Goal: Entertainment & Leisure: Consume media (video, audio)

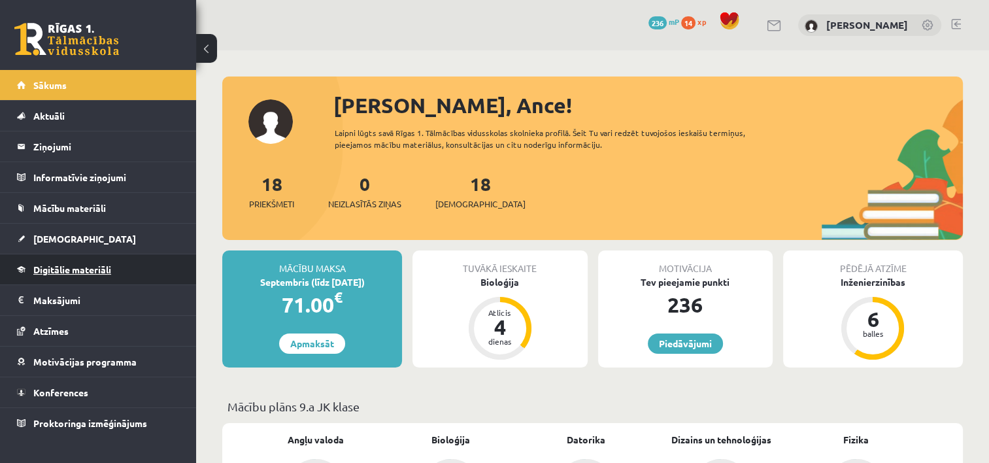
click at [59, 272] on span "Digitālie materiāli" at bounding box center [72, 269] width 78 height 12
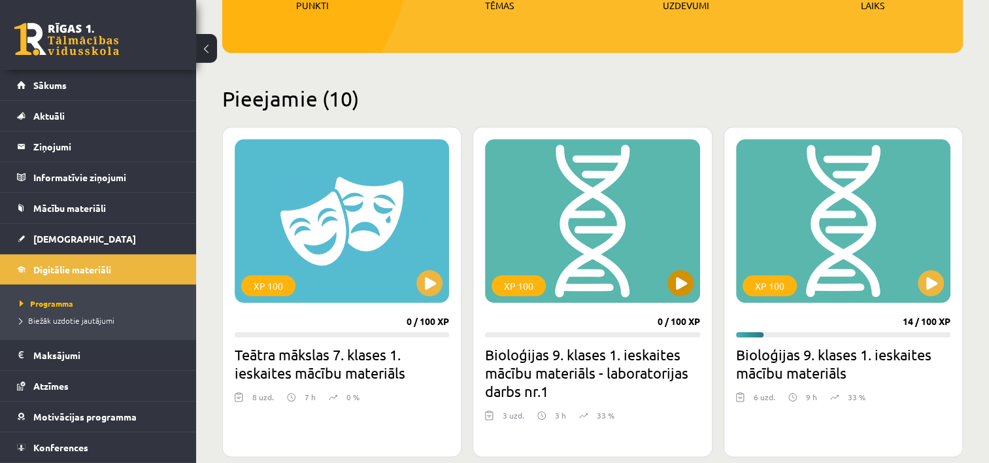
scroll to position [261, 0]
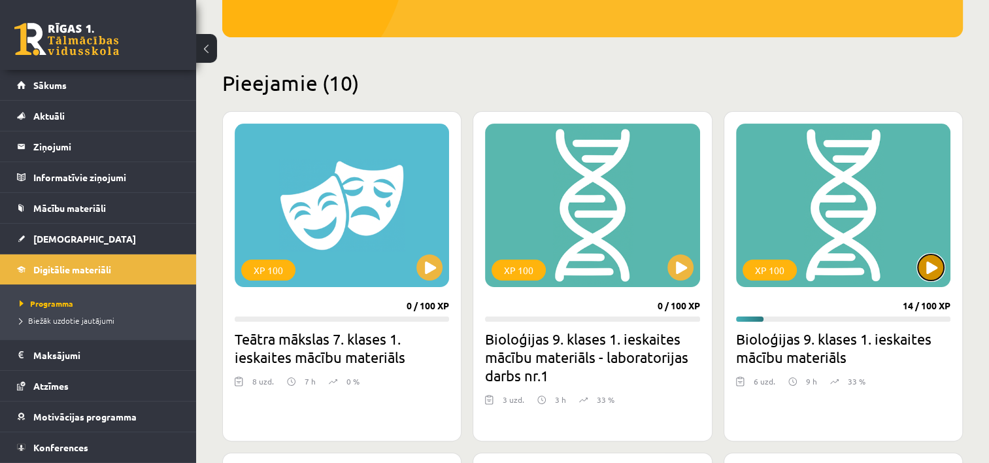
click at [931, 261] on button at bounding box center [930, 267] width 26 height 26
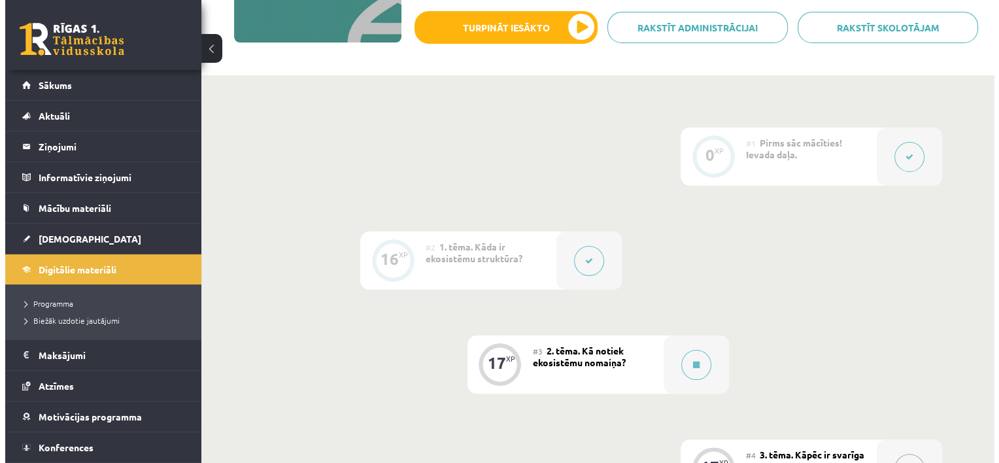
scroll to position [261, 0]
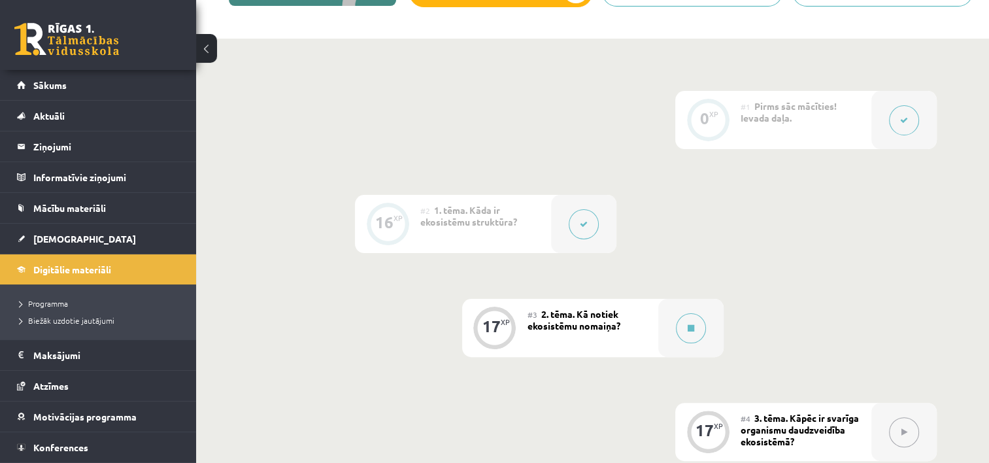
click at [586, 219] on button at bounding box center [584, 224] width 30 height 30
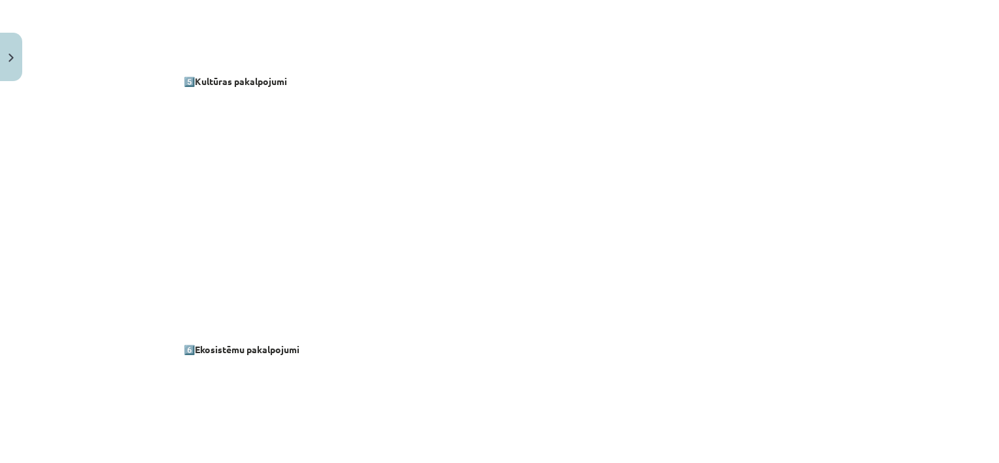
scroll to position [1476, 0]
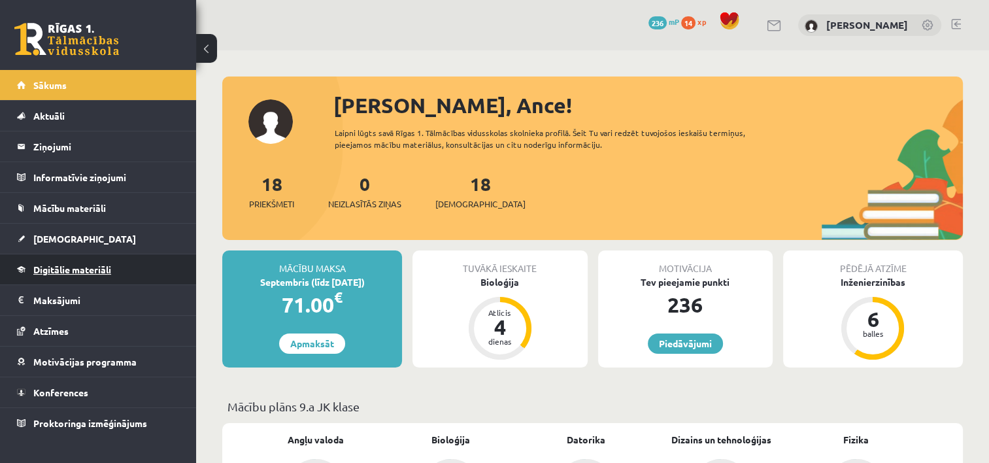
click at [65, 261] on link "Digitālie materiāli" at bounding box center [98, 269] width 163 height 30
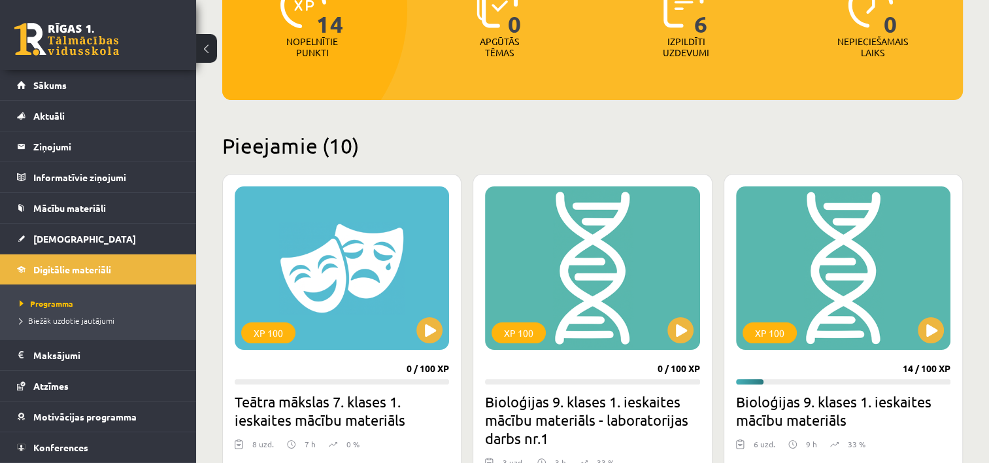
scroll to position [261, 0]
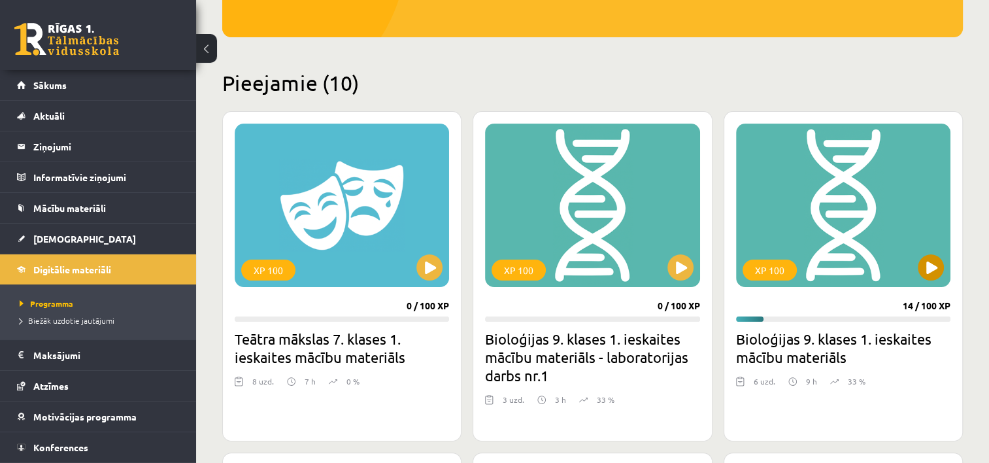
click at [902, 262] on div "XP 100" at bounding box center [843, 205] width 214 height 163
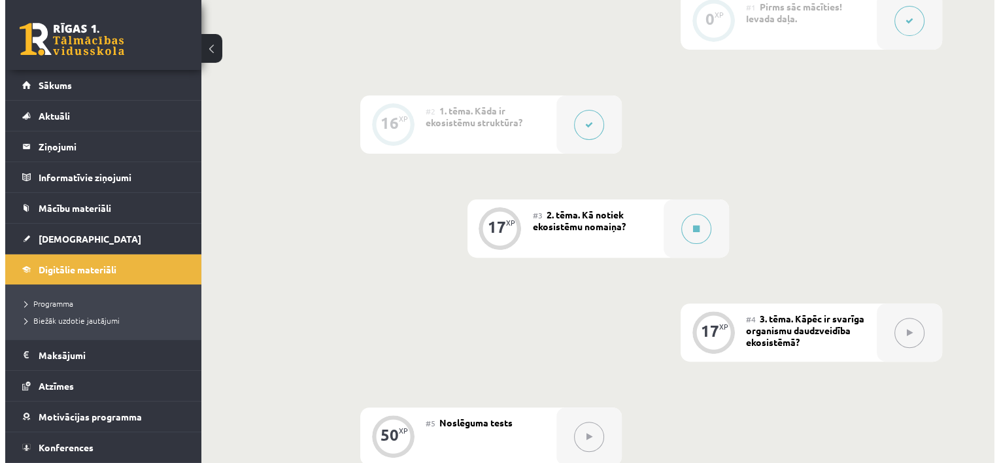
scroll to position [392, 0]
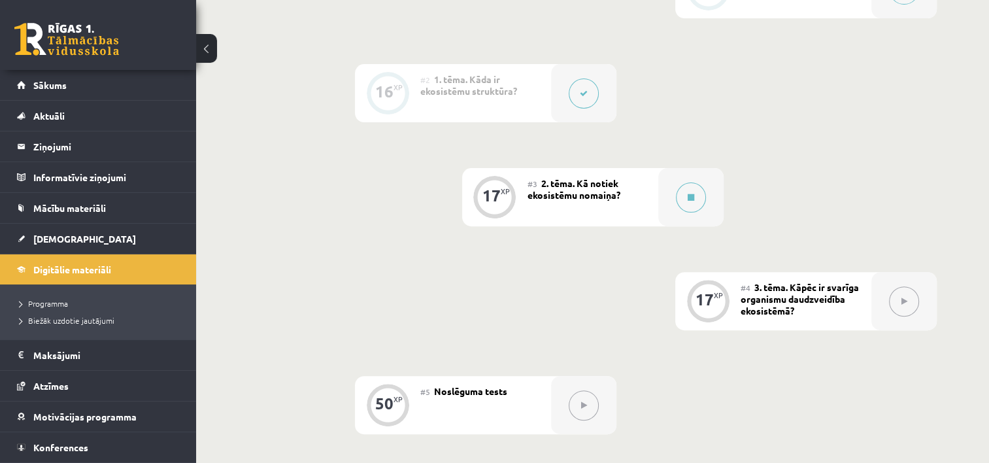
click at [575, 105] on button at bounding box center [584, 93] width 30 height 30
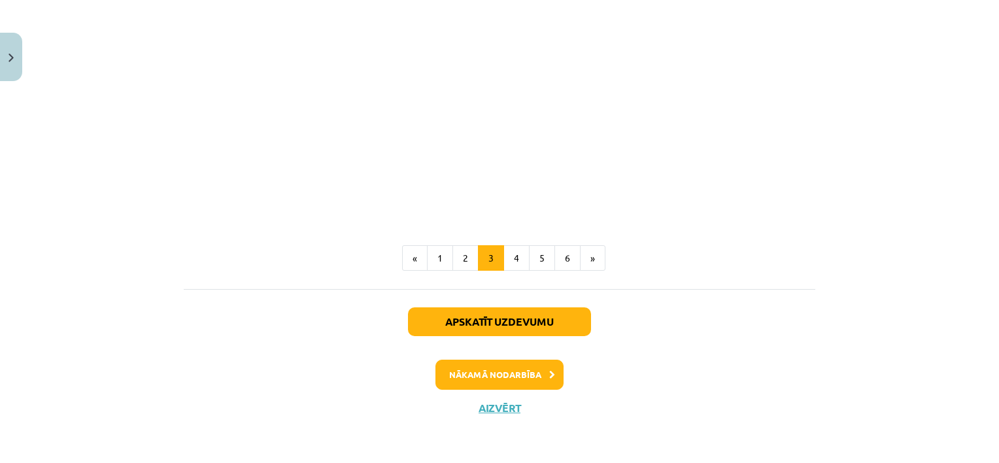
scroll to position [1868, 0]
click at [507, 268] on button "4" at bounding box center [516, 258] width 26 height 26
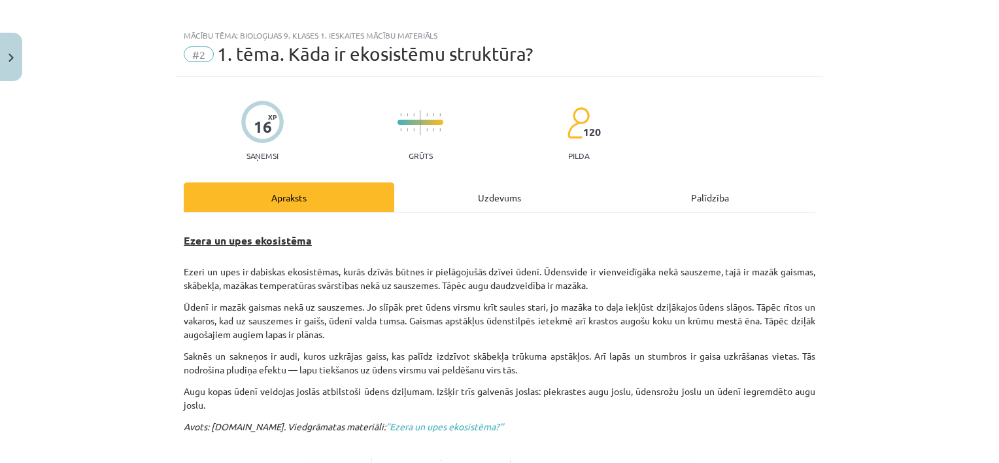
scroll to position [0, 0]
